Goal: Transaction & Acquisition: Purchase product/service

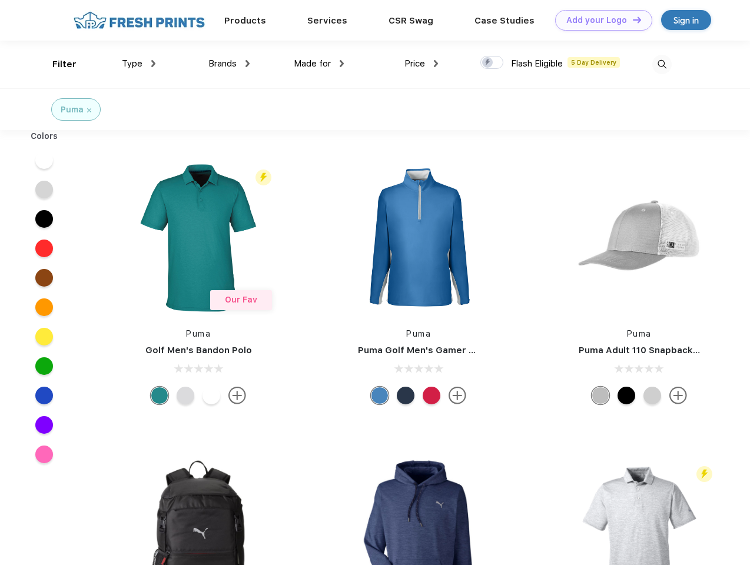
click at [599, 20] on link "Add your Logo Design Tool" at bounding box center [603, 20] width 97 height 21
click at [0, 0] on div "Design Tool" at bounding box center [0, 0] width 0 height 0
click at [632, 19] on link "Add your Logo Design Tool" at bounding box center [603, 20] width 97 height 21
click at [57, 64] on div "Filter" at bounding box center [64, 65] width 24 height 14
click at [139, 64] on span "Type" at bounding box center [132, 63] width 21 height 11
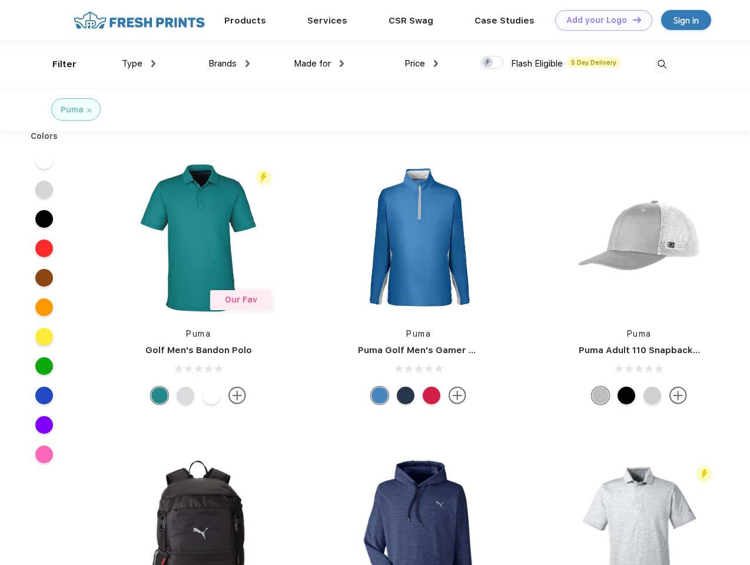
click at [229, 64] on span "Brands" at bounding box center [222, 63] width 28 height 11
click at [319, 64] on span "Made for" at bounding box center [312, 63] width 37 height 11
click at [422, 64] on span "Price" at bounding box center [414, 63] width 21 height 11
click at [492, 63] on div at bounding box center [491, 62] width 23 height 13
click at [488, 63] on input "checkbox" at bounding box center [484, 59] width 8 height 8
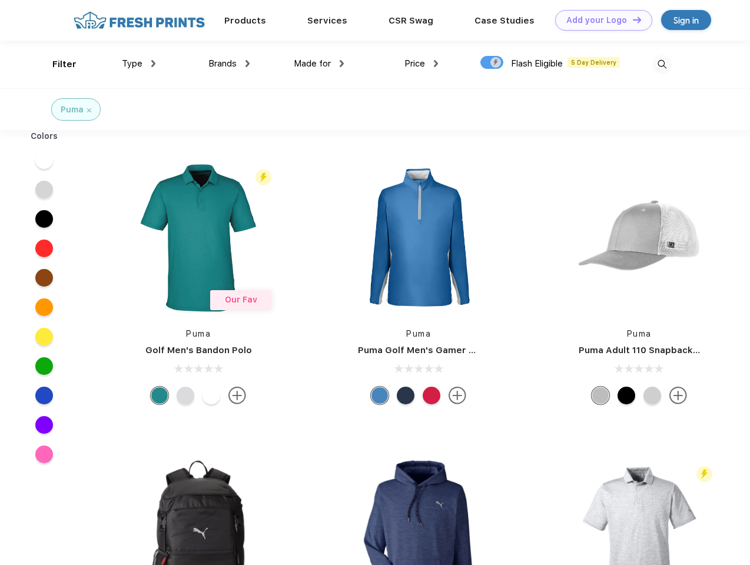
click at [662, 64] on img at bounding box center [661, 64] width 19 height 19
